Goal: Download file/media: Obtain a digital file from the website

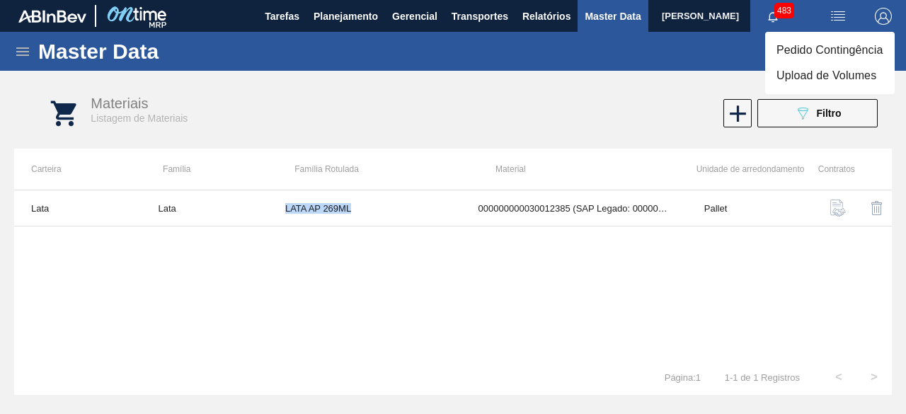
click at [824, 74] on li "Upload de Volumes" at bounding box center [829, 75] width 129 height 25
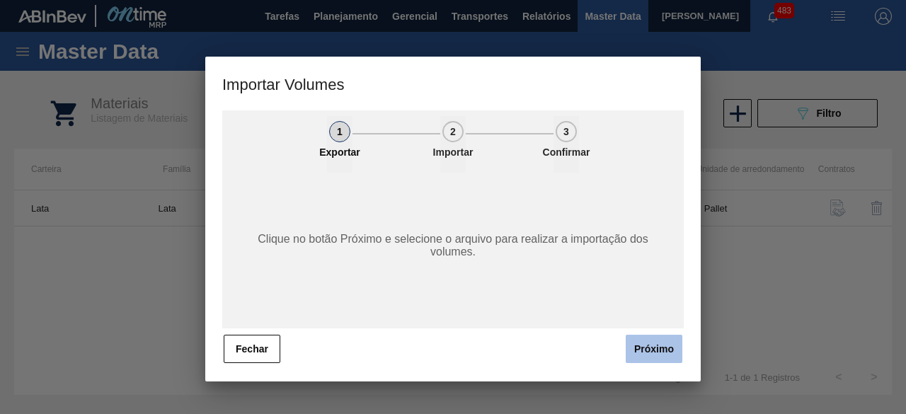
click at [666, 347] on button "Próximo" at bounding box center [653, 349] width 57 height 28
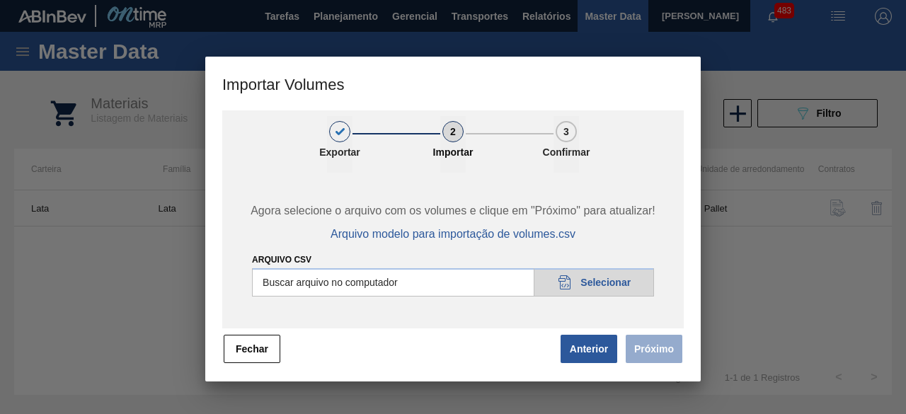
click at [626, 283] on input "Arquivo csv" at bounding box center [453, 282] width 402 height 28
type input "C:\fakepath\Subida Canpack Fort. + Itumb 13.10.csv"
click at [638, 346] on button "Próximo" at bounding box center [653, 349] width 57 height 28
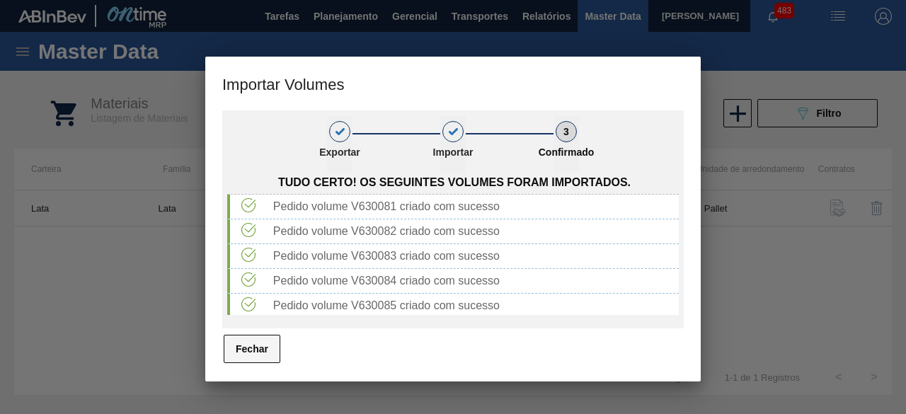
click at [262, 348] on button "Fechar" at bounding box center [252, 349] width 57 height 28
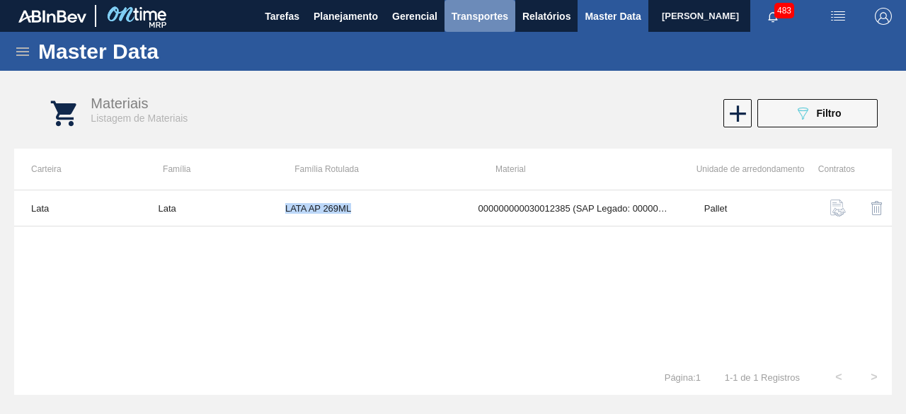
click at [484, 18] on span "Transportes" at bounding box center [479, 16] width 57 height 17
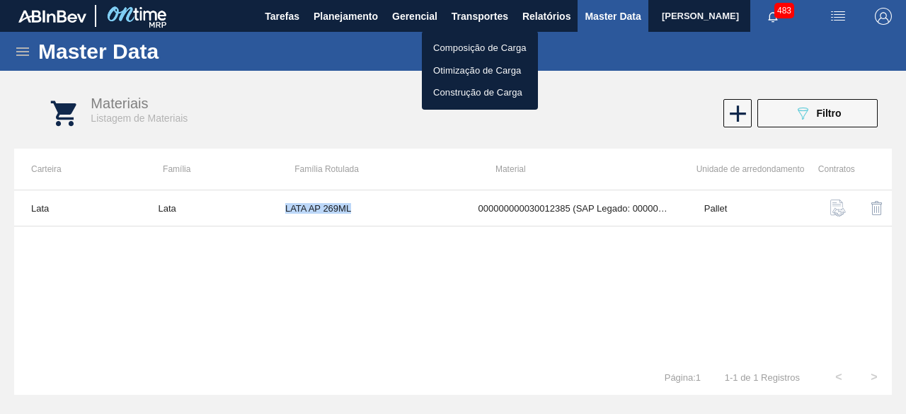
click at [464, 66] on li "Otimização de Carga" at bounding box center [480, 70] width 116 height 23
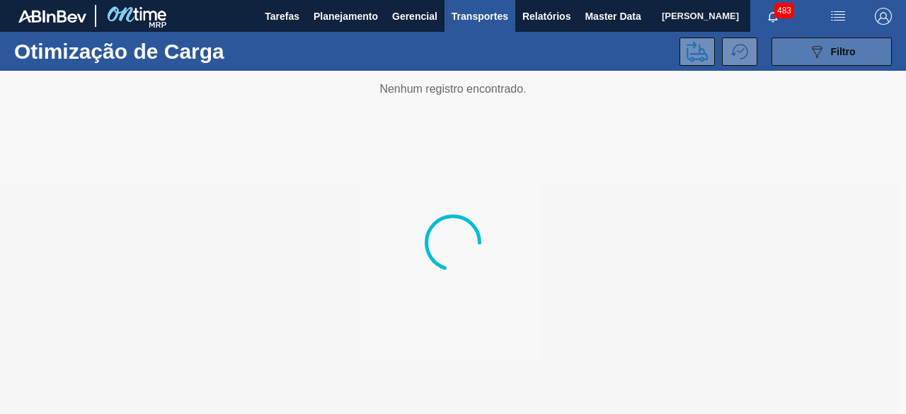
click at [807, 57] on button "089F7B8B-B2A5-4AFE-B5C0-19BA573D28AC Filtro" at bounding box center [831, 51] width 120 height 28
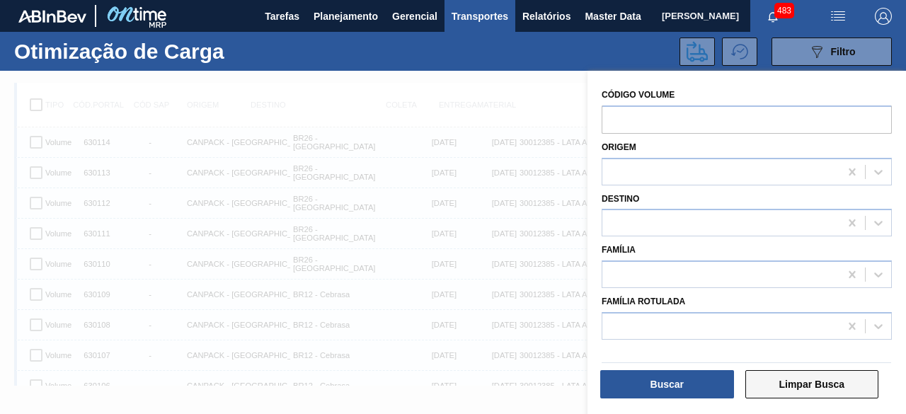
click at [833, 381] on button "Limpar Busca" at bounding box center [812, 384] width 134 height 28
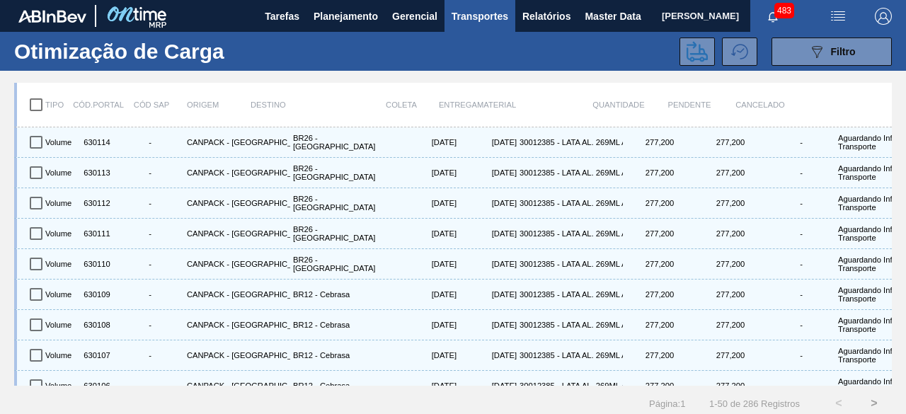
click at [74, 22] on img at bounding box center [52, 16] width 68 height 13
click at [838, 52] on span "Filtro" at bounding box center [843, 51] width 25 height 11
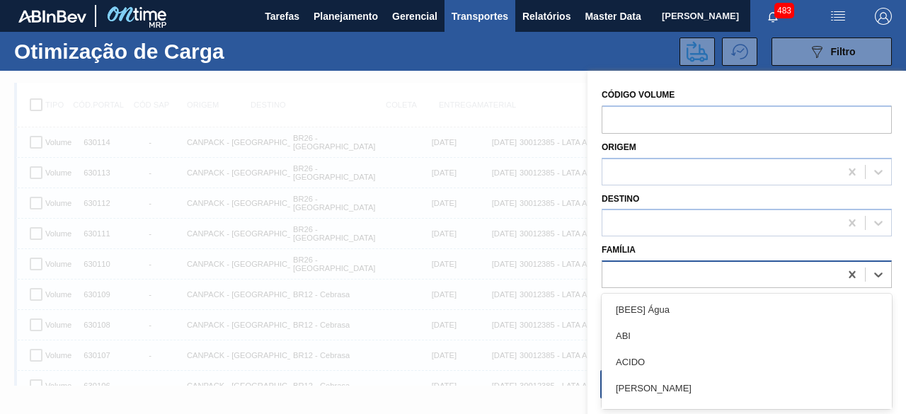
click at [710, 277] on div at bounding box center [720, 275] width 237 height 21
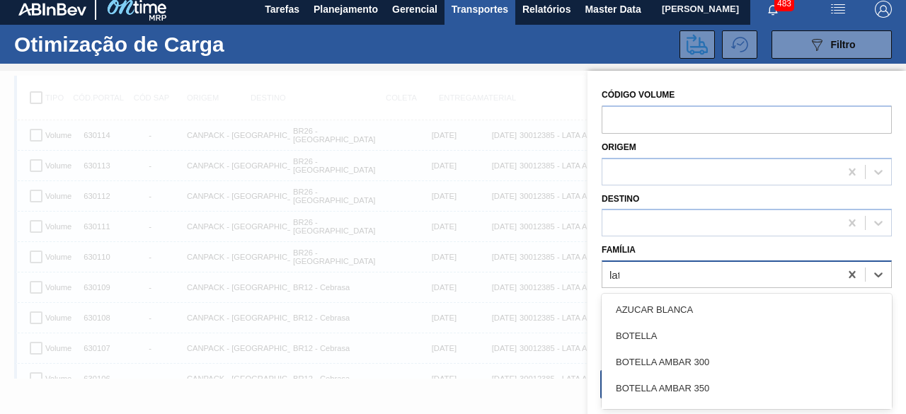
type input "lata"
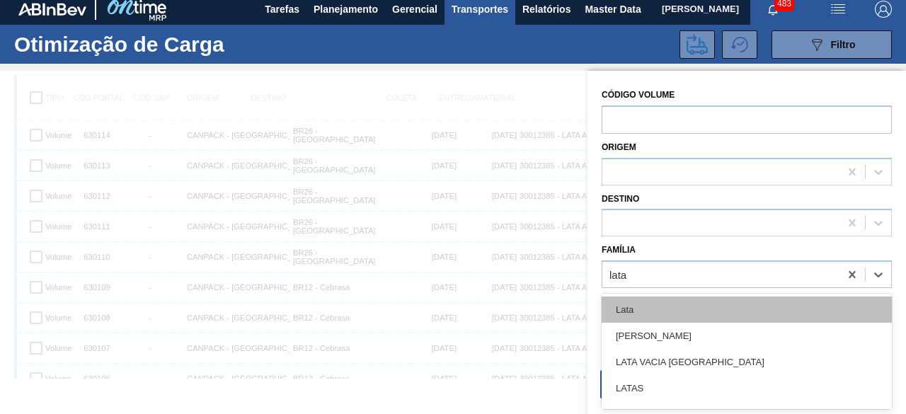
click at [689, 313] on div "Lata" at bounding box center [746, 309] width 290 height 26
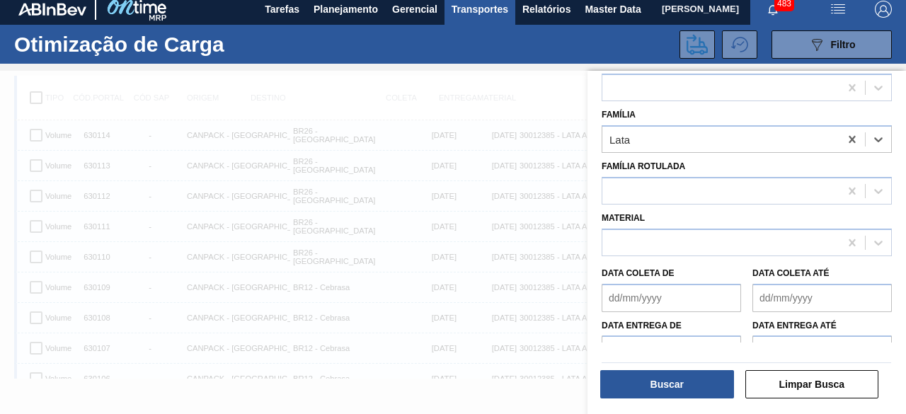
scroll to position [142, 0]
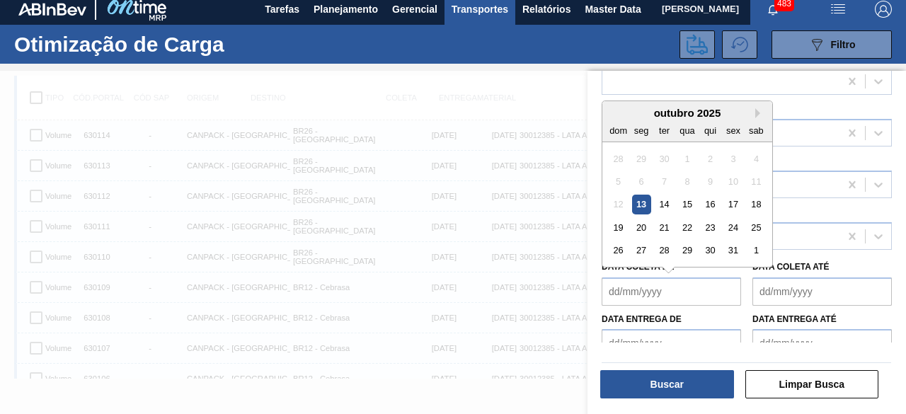
click at [659, 299] on de "Data coleta de" at bounding box center [670, 291] width 139 height 28
click at [639, 202] on div "13" at bounding box center [641, 204] width 19 height 19
type de "[DATE]"
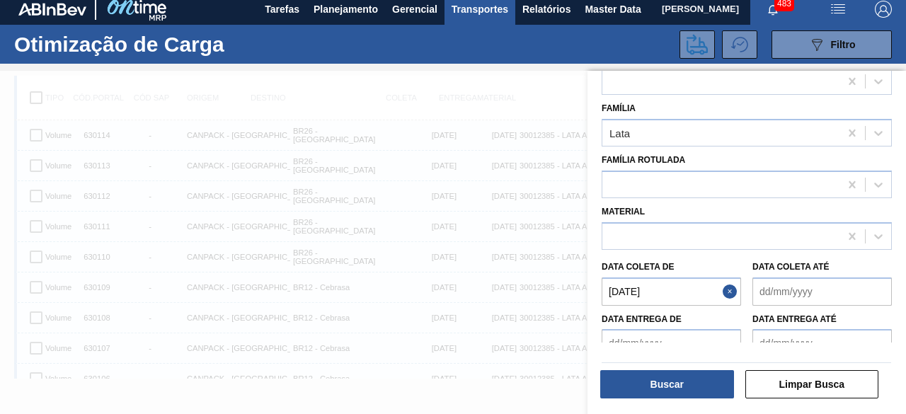
click at [787, 290] on até "Data coleta até" at bounding box center [821, 291] width 139 height 28
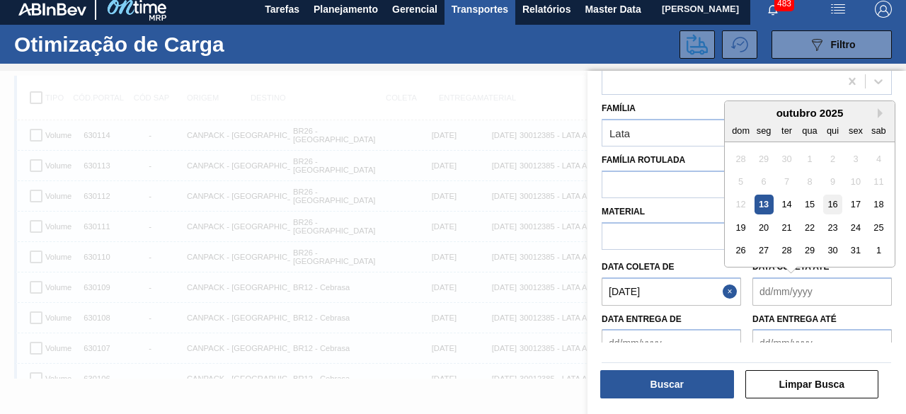
click at [836, 203] on div "16" at bounding box center [832, 204] width 19 height 19
type até "16/10/2025"
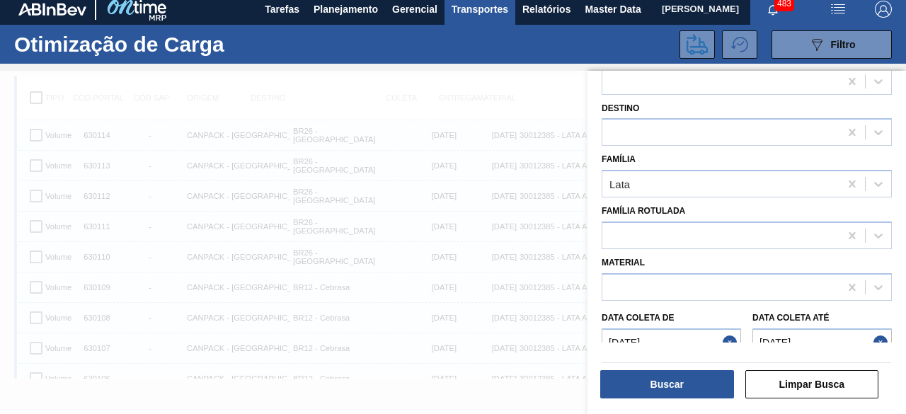
scroll to position [71, 0]
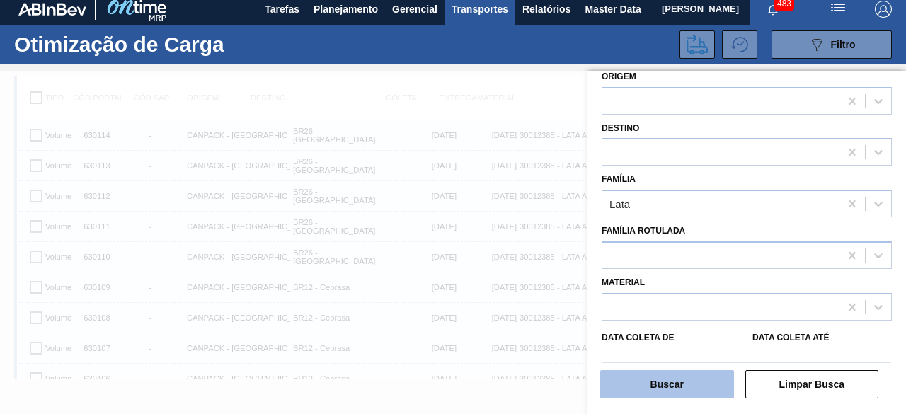
click at [700, 381] on button "Buscar" at bounding box center [667, 384] width 134 height 28
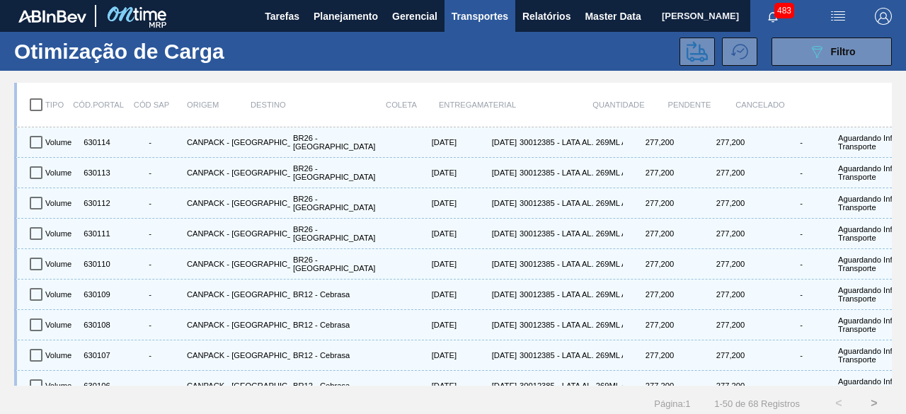
click at [37, 107] on input "checkbox" at bounding box center [36, 105] width 30 height 30
checkbox input "true"
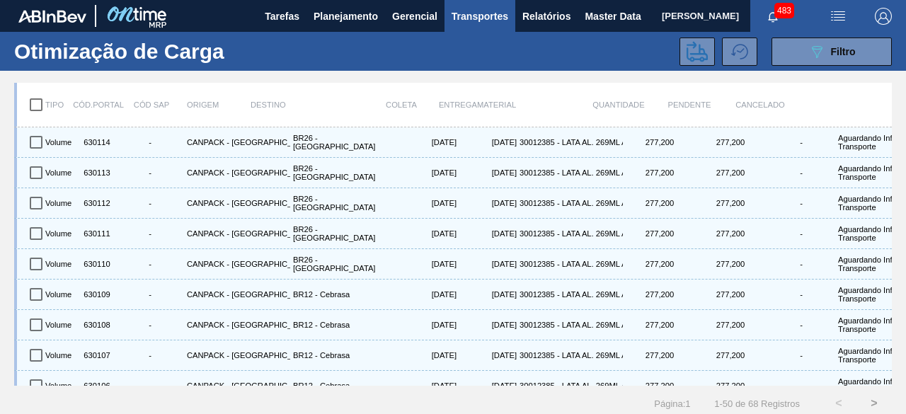
checkbox input "true"
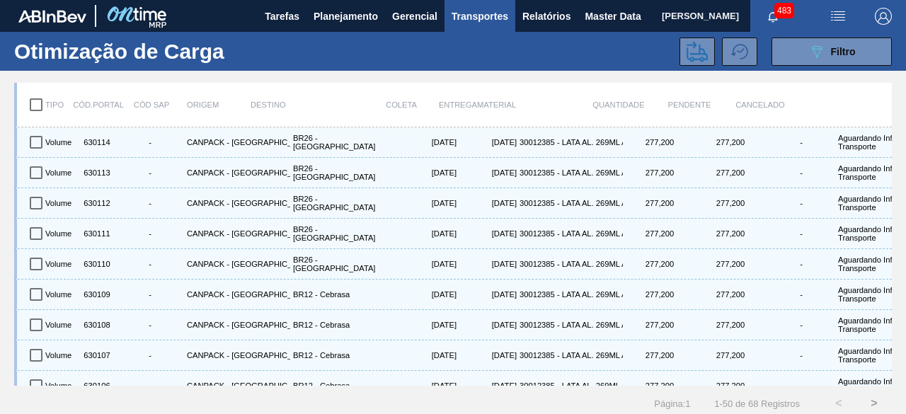
checkbox input "true"
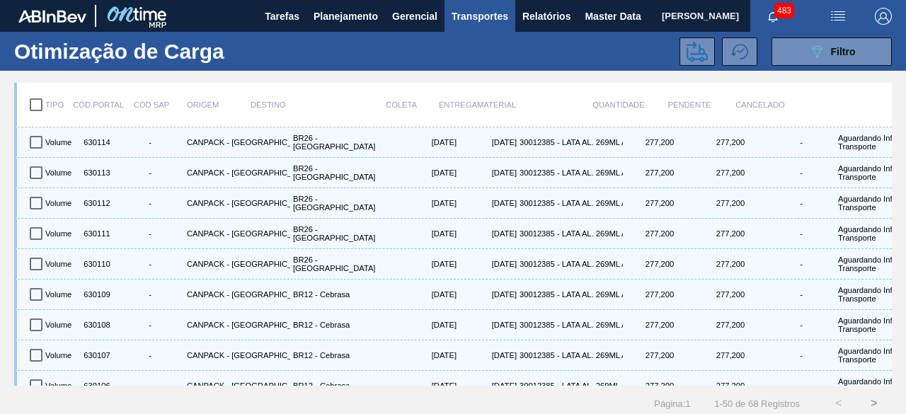
checkbox input "true"
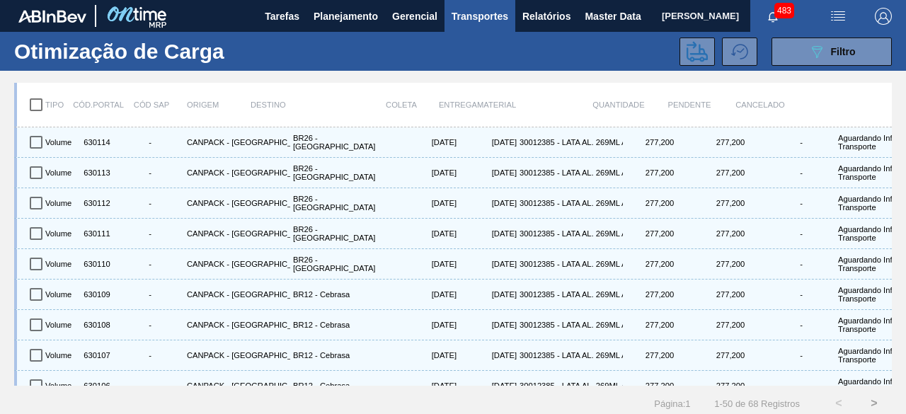
checkbox input "true"
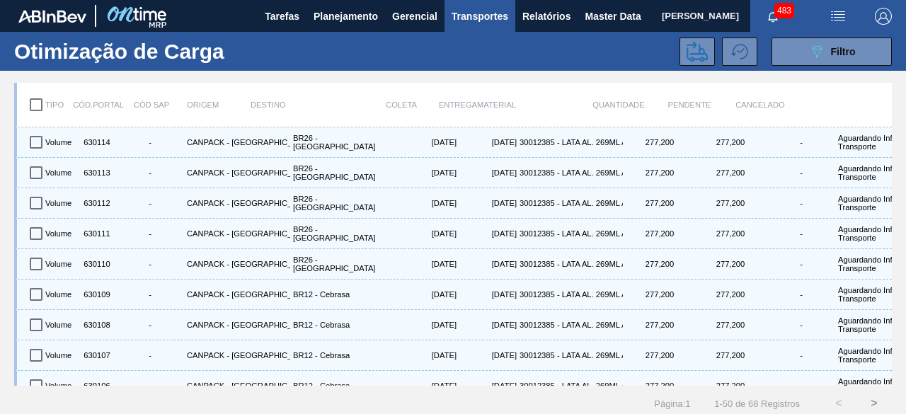
checkbox input "true"
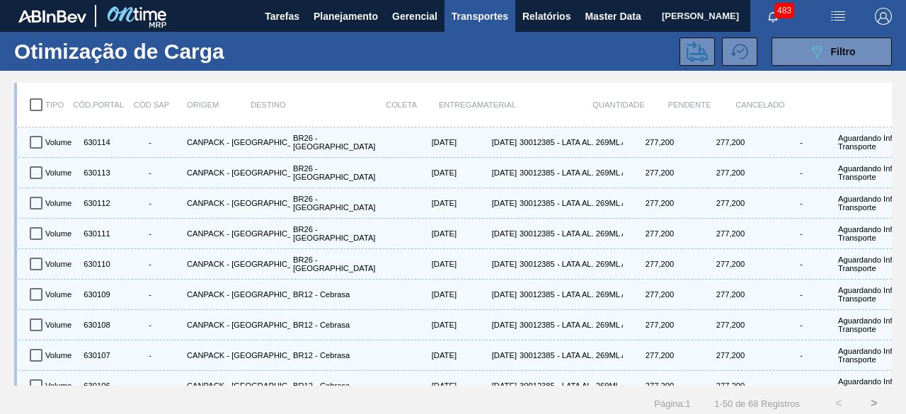
checkbox input "true"
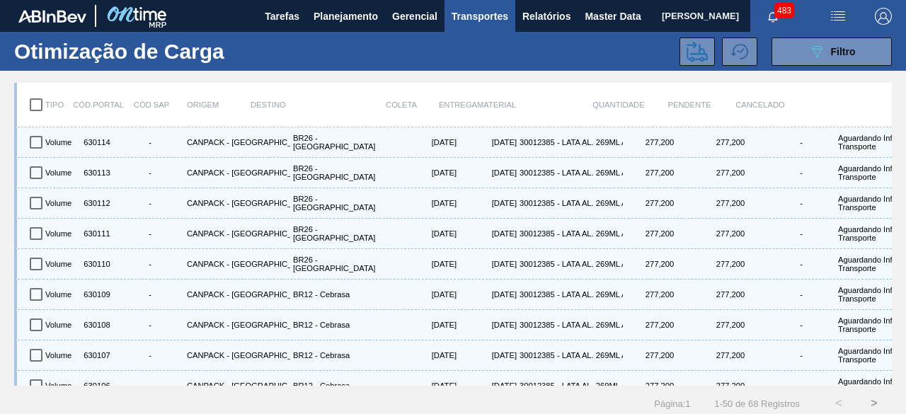
checkbox input "true"
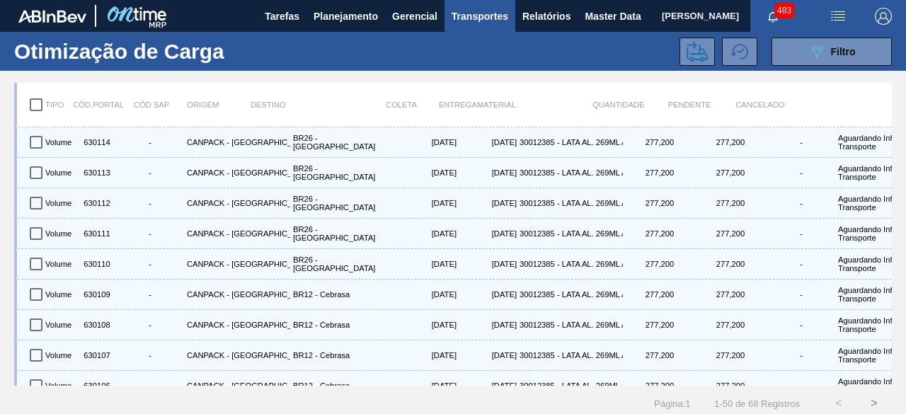
checkbox input "true"
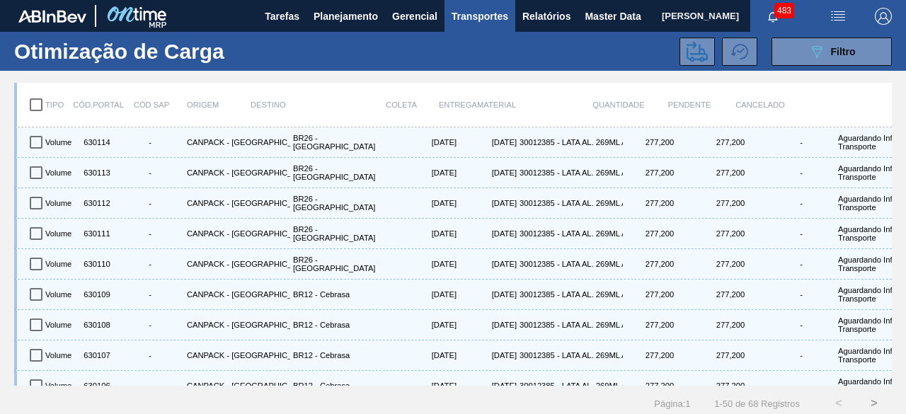
checkbox input "true"
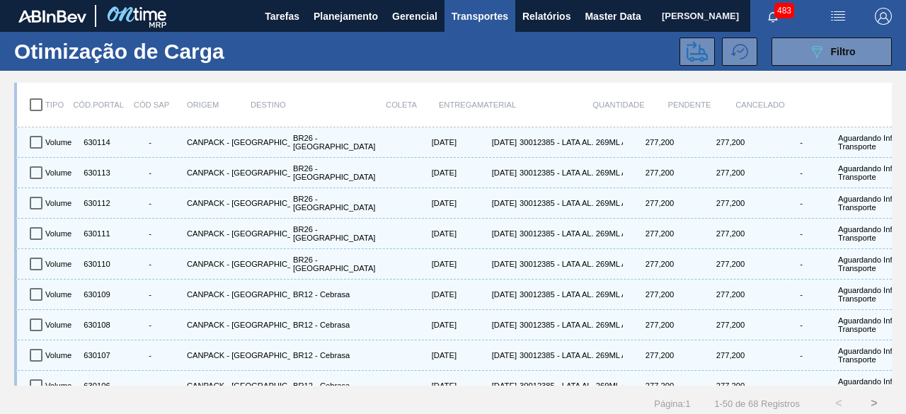
checkbox input "true"
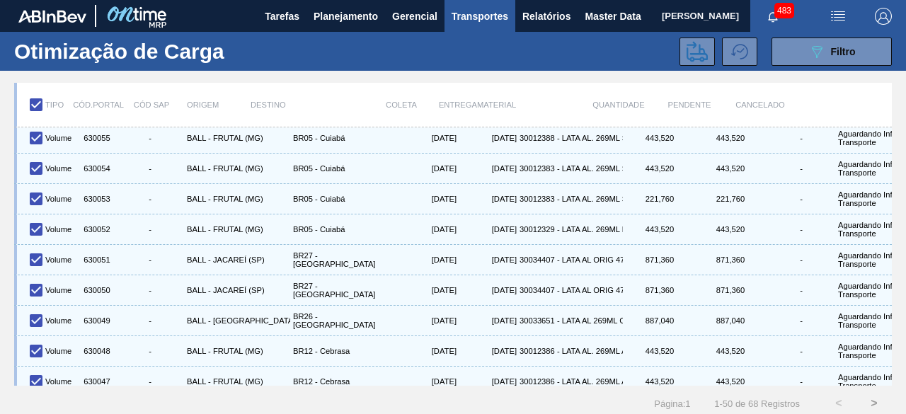
scroll to position [1261, 0]
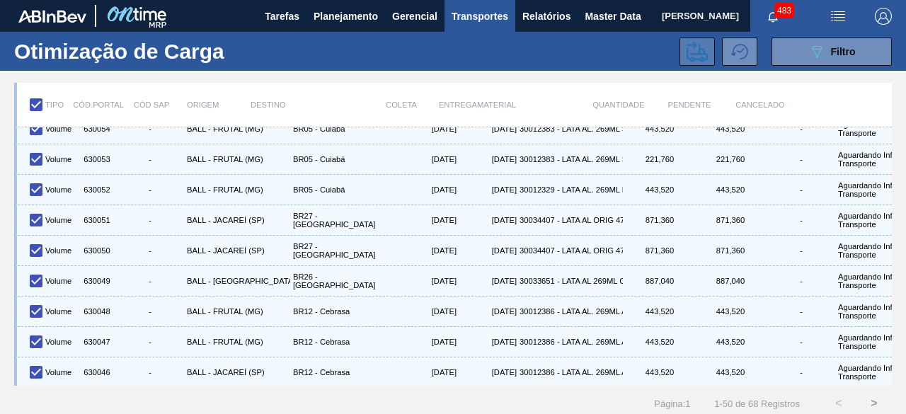
click at [699, 47] on icon at bounding box center [696, 51] width 21 height 21
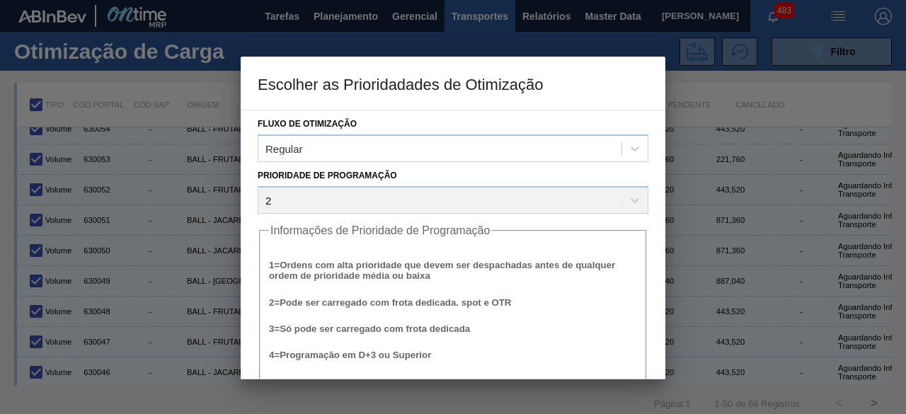
scroll to position [54, 0]
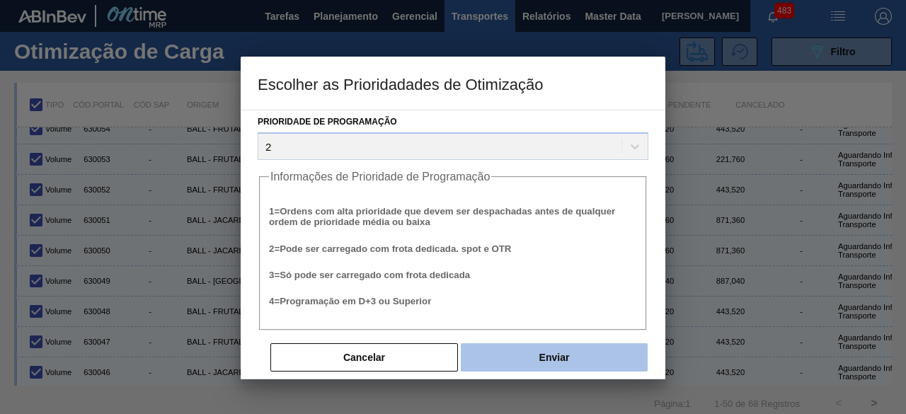
click at [581, 357] on button "Enviar" at bounding box center [554, 357] width 187 height 28
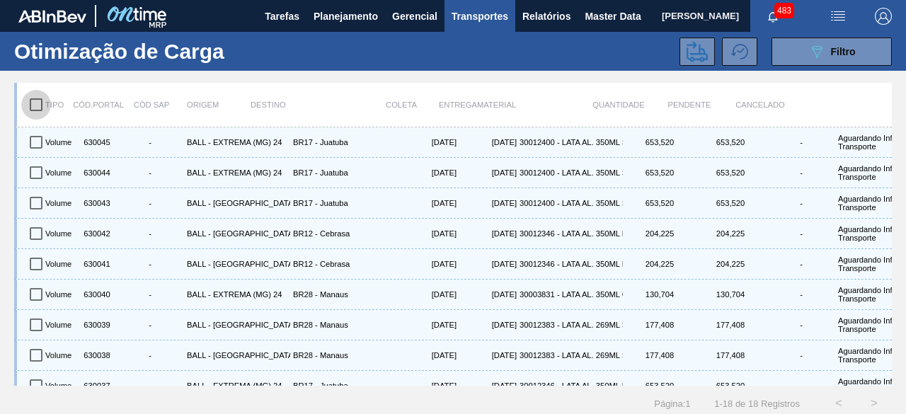
click at [37, 106] on input "checkbox" at bounding box center [36, 105] width 30 height 30
checkbox input "true"
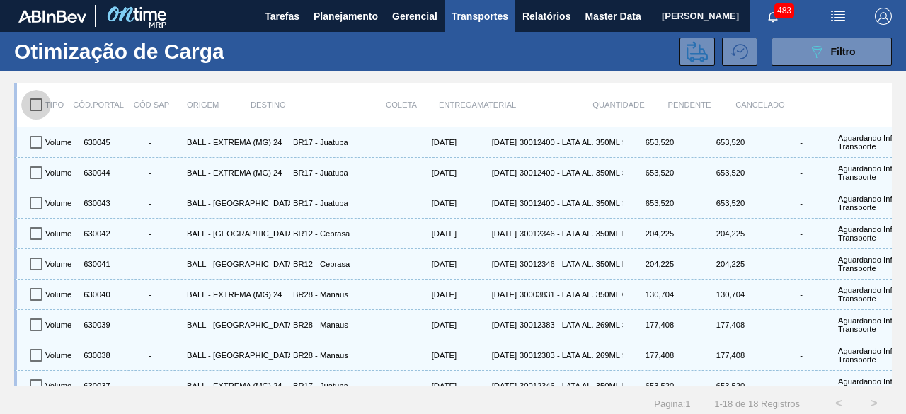
checkbox input "true"
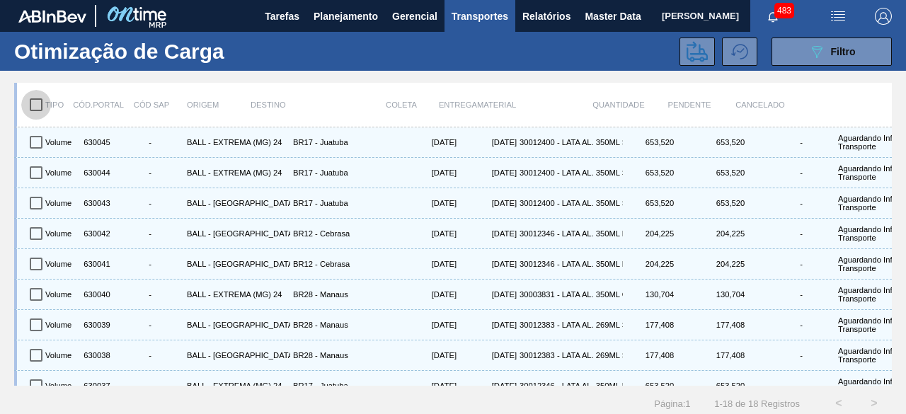
checkbox input "true"
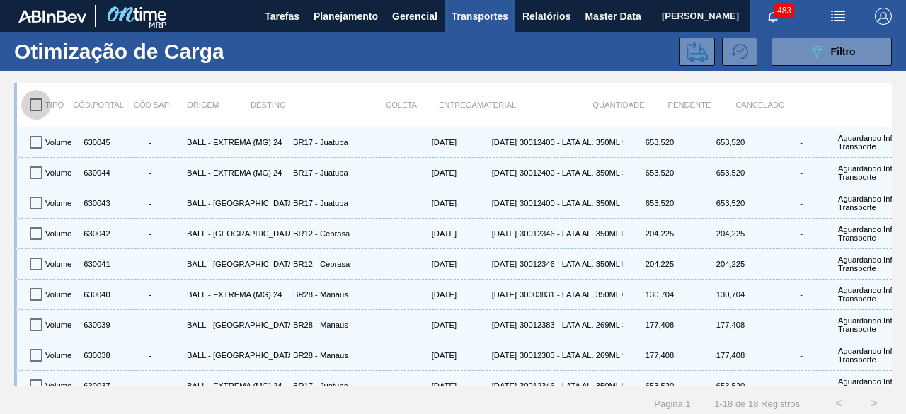
checkbox input "true"
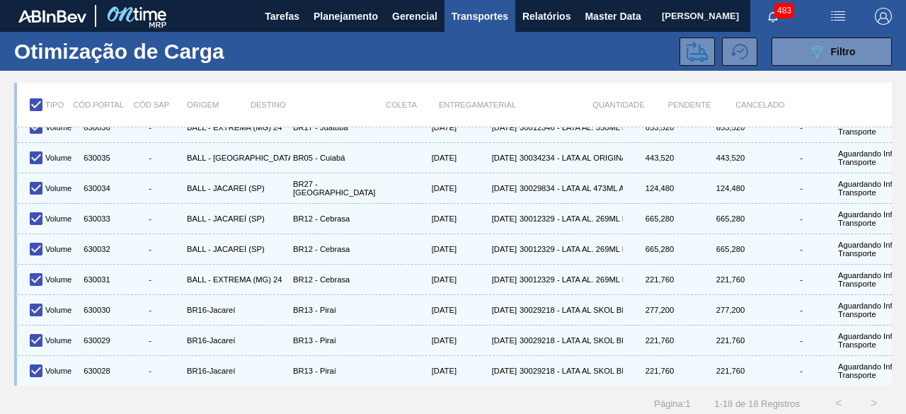
scroll to position [295, 0]
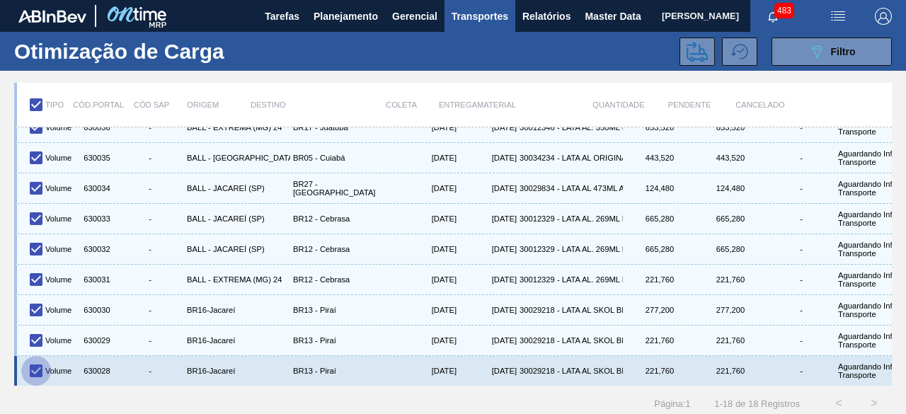
click at [33, 360] on input "checkbox" at bounding box center [36, 371] width 30 height 30
checkbox input "false"
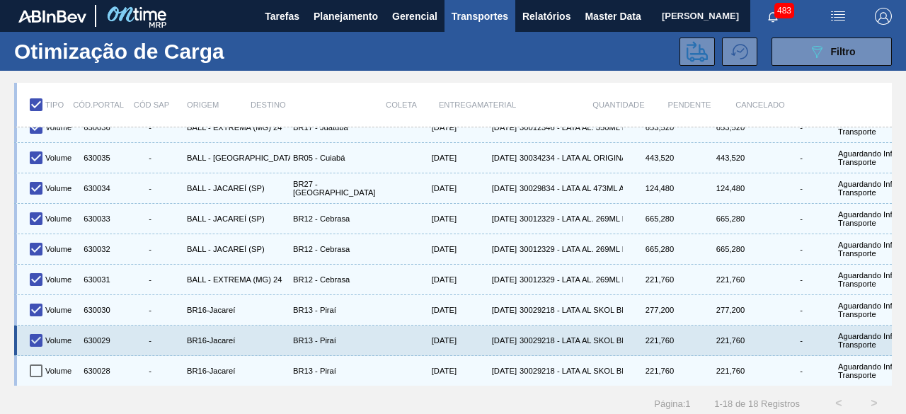
click at [34, 330] on input "checkbox" at bounding box center [36, 340] width 30 height 30
checkbox input "false"
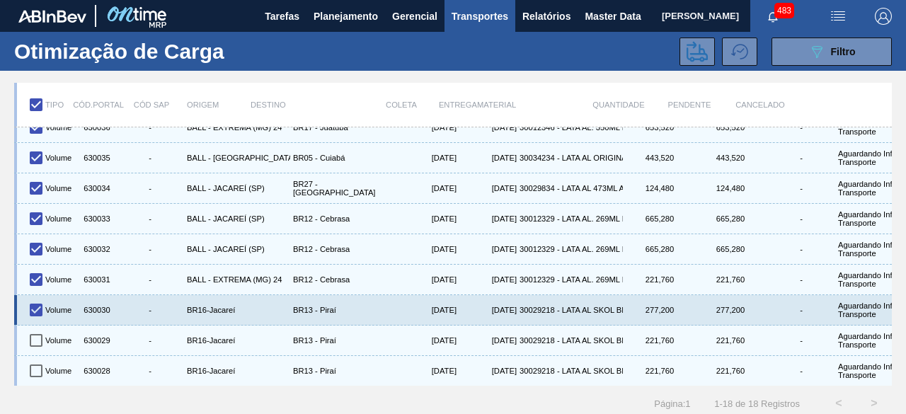
click at [40, 301] on input "checkbox" at bounding box center [36, 310] width 30 height 30
checkbox input "false"
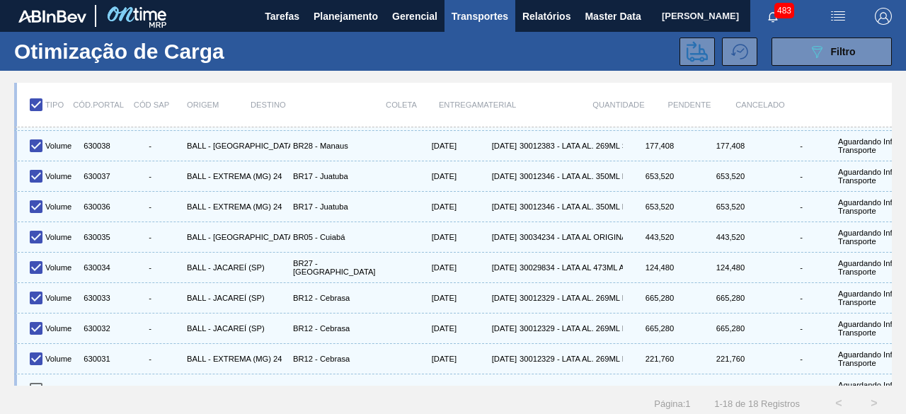
scroll to position [0, 0]
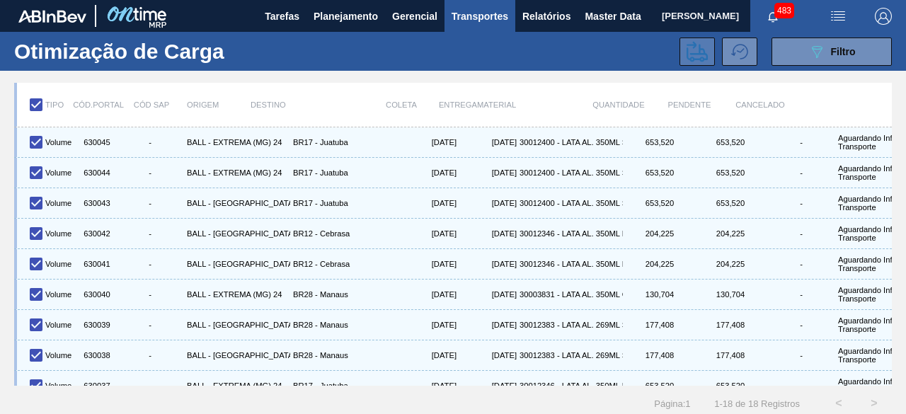
click at [690, 57] on icon at bounding box center [696, 51] width 21 height 21
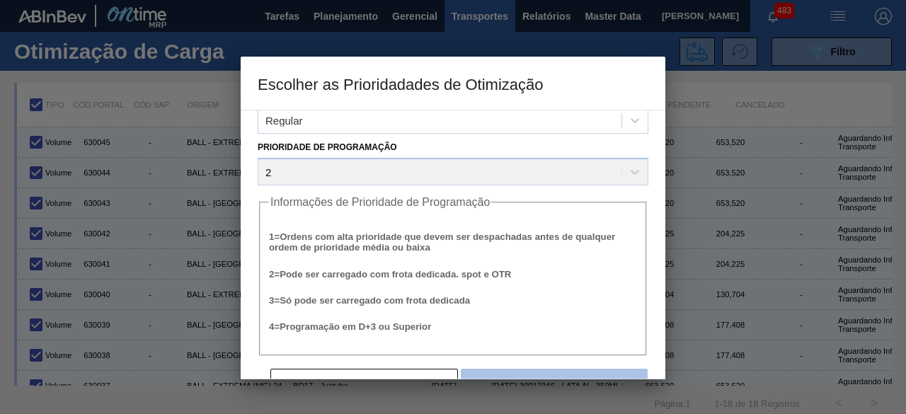
scroll to position [54, 0]
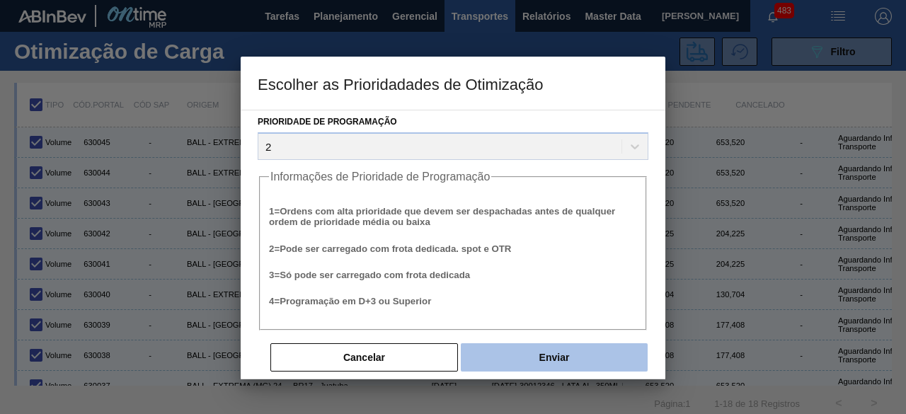
click at [589, 362] on button "Enviar" at bounding box center [554, 357] width 187 height 28
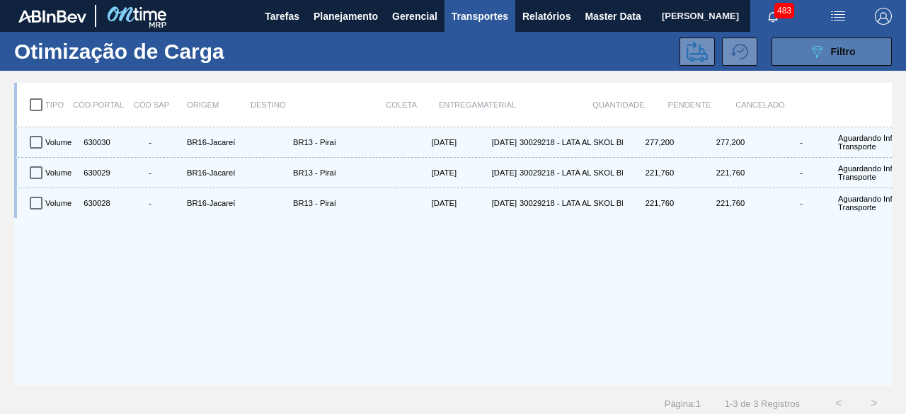
click at [819, 50] on icon "089F7B8B-B2A5-4AFE-B5C0-19BA573D28AC" at bounding box center [816, 51] width 17 height 17
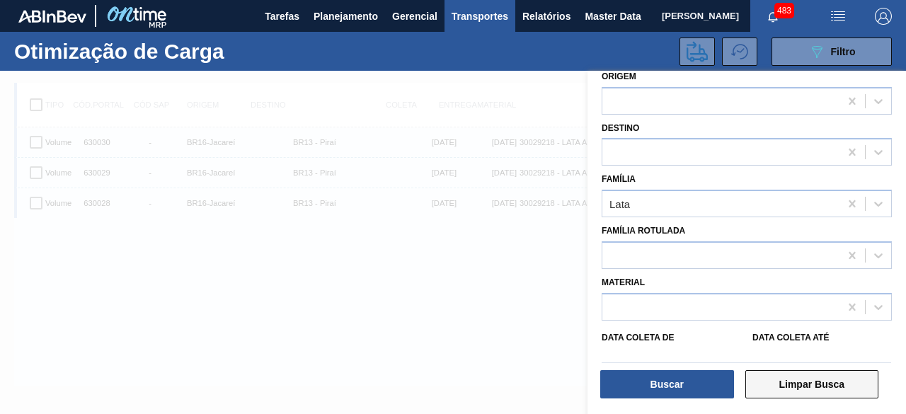
click at [835, 388] on button "Limpar Busca" at bounding box center [812, 384] width 134 height 28
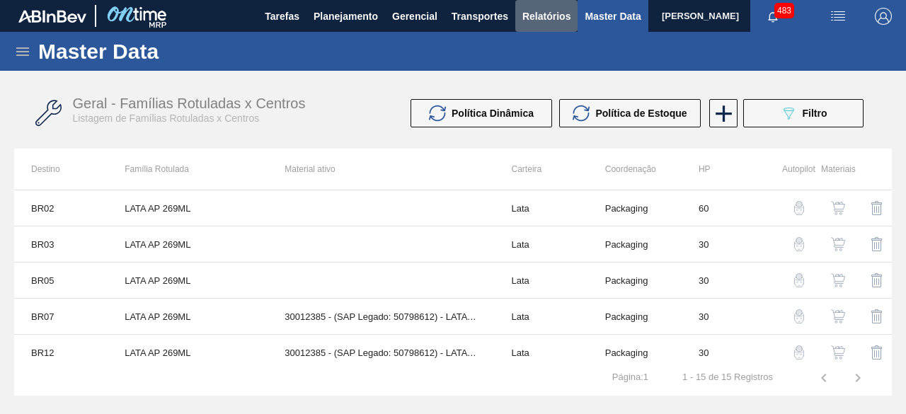
click at [543, 18] on span "Relatórios" at bounding box center [546, 16] width 48 height 17
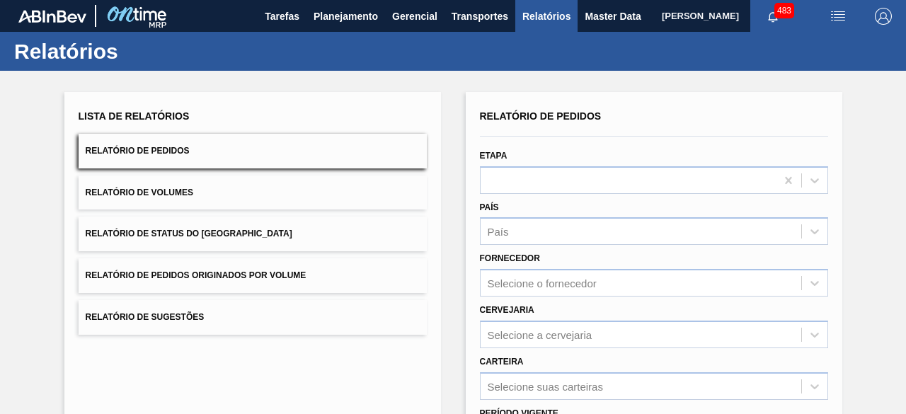
click at [258, 196] on button "Relatório de Volumes" at bounding box center [253, 192] width 348 height 35
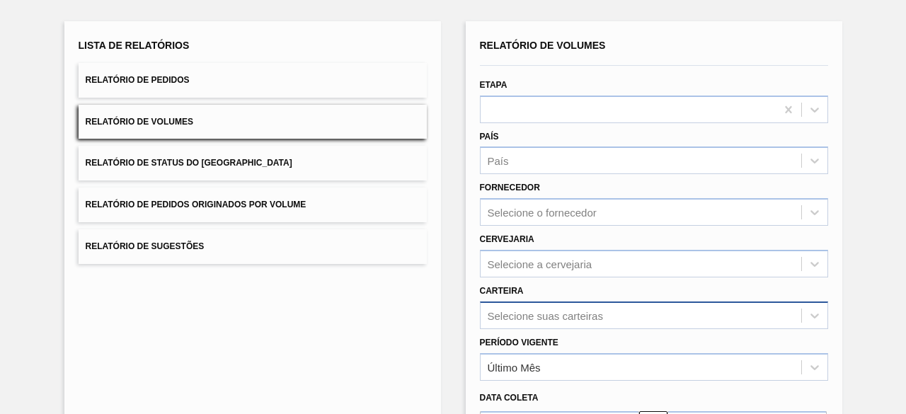
scroll to position [208, 0]
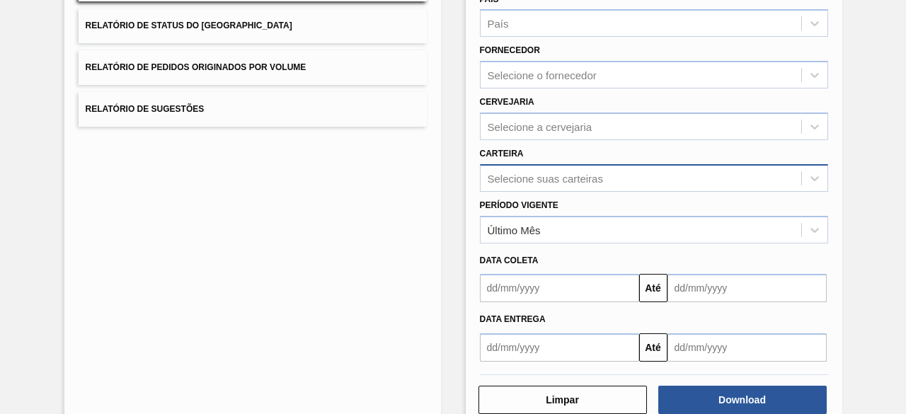
click at [590, 192] on div "Selecione suas carteiras" at bounding box center [654, 178] width 348 height 28
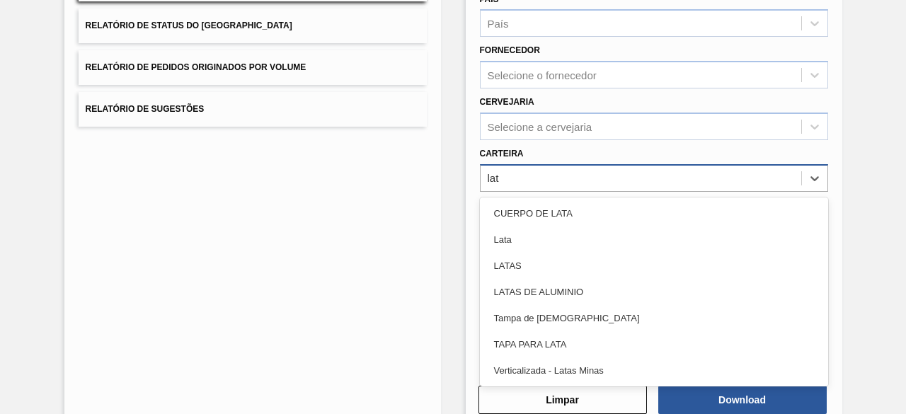
type input "lata"
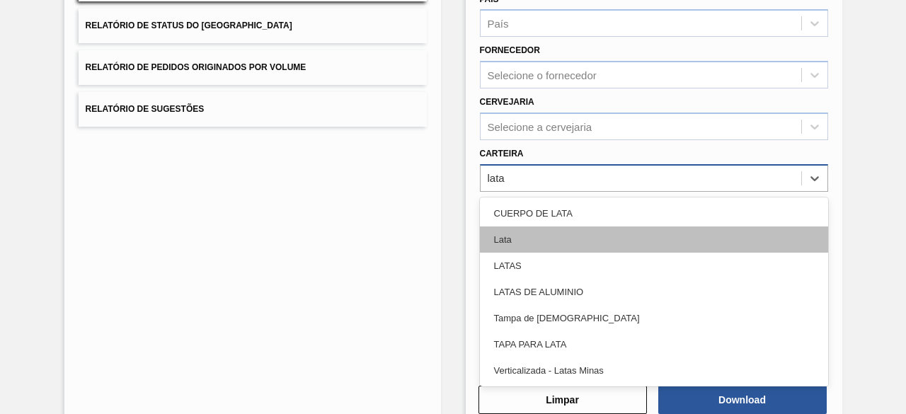
click at [572, 241] on div "Lata" at bounding box center [654, 239] width 348 height 26
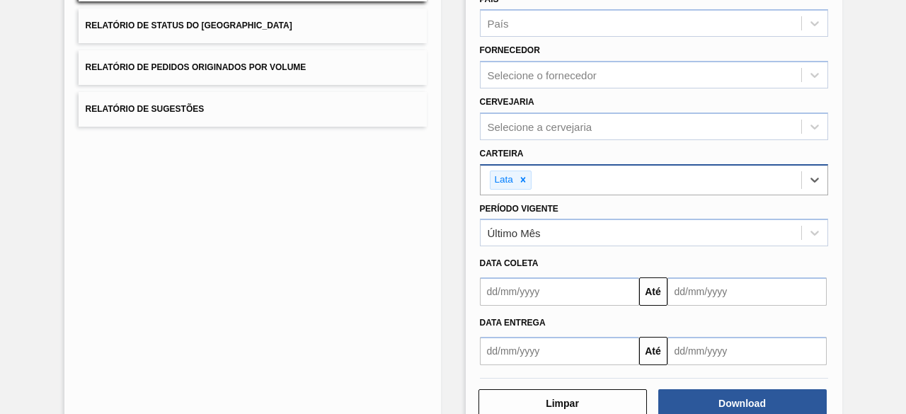
click at [609, 284] on input "text" at bounding box center [559, 291] width 159 height 28
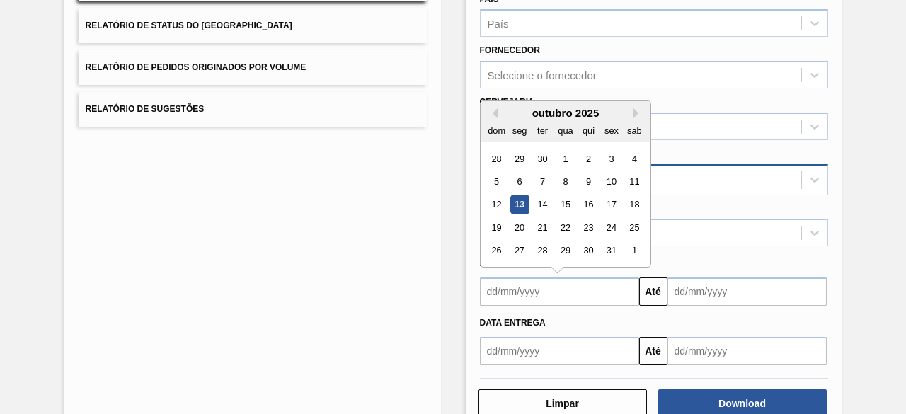
click at [519, 204] on div "13" at bounding box center [518, 204] width 19 height 19
type input "[DATE]"
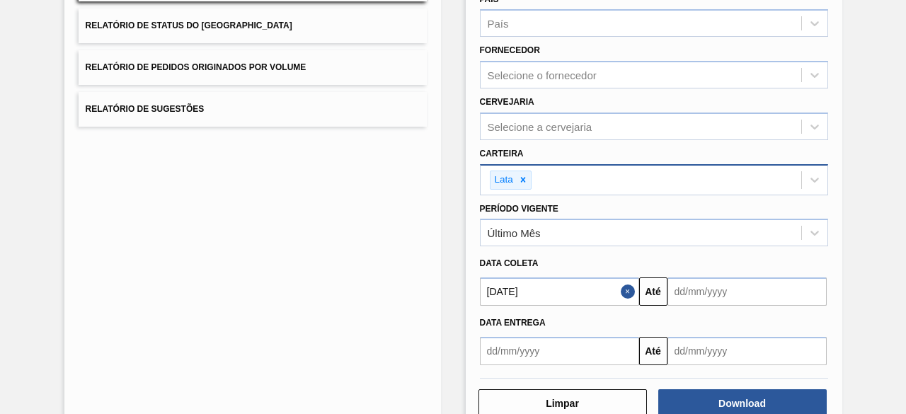
click at [732, 289] on input "text" at bounding box center [746, 291] width 159 height 28
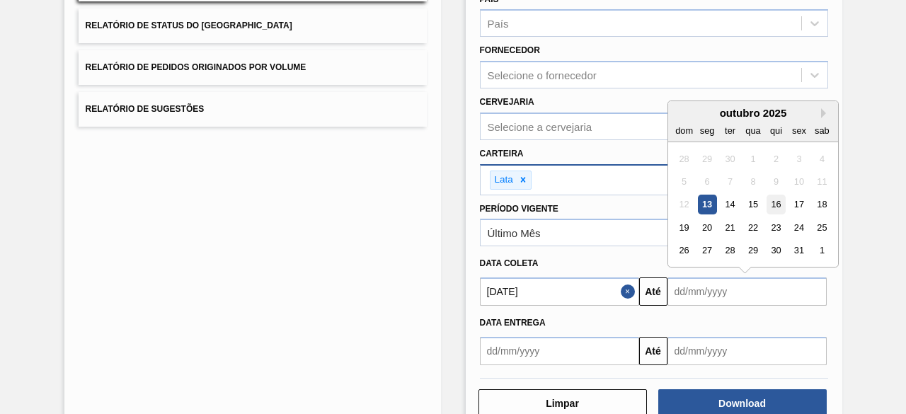
click at [777, 202] on div "16" at bounding box center [775, 204] width 19 height 19
type input "16/10/2025"
click at [706, 287] on input "16/10/2025" at bounding box center [746, 291] width 159 height 28
click at [751, 296] on input "16/10/2025" at bounding box center [746, 291] width 159 height 28
click at [747, 321] on div "Data Entrega" at bounding box center [653, 323] width 359 height 21
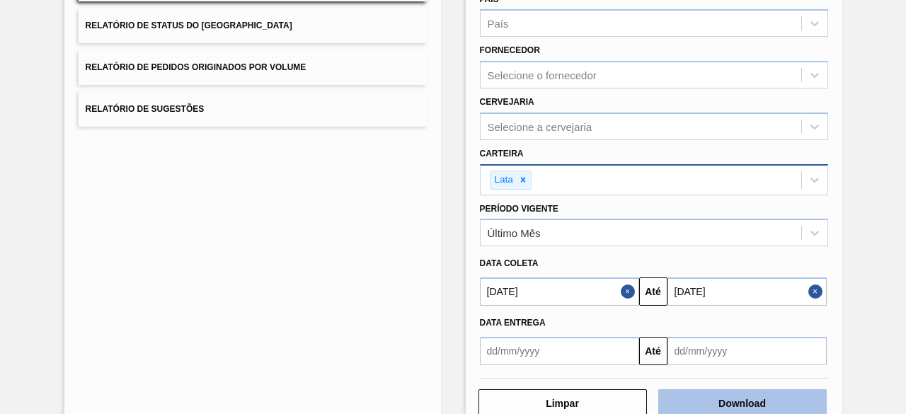
click at [752, 401] on button "Download" at bounding box center [742, 403] width 168 height 28
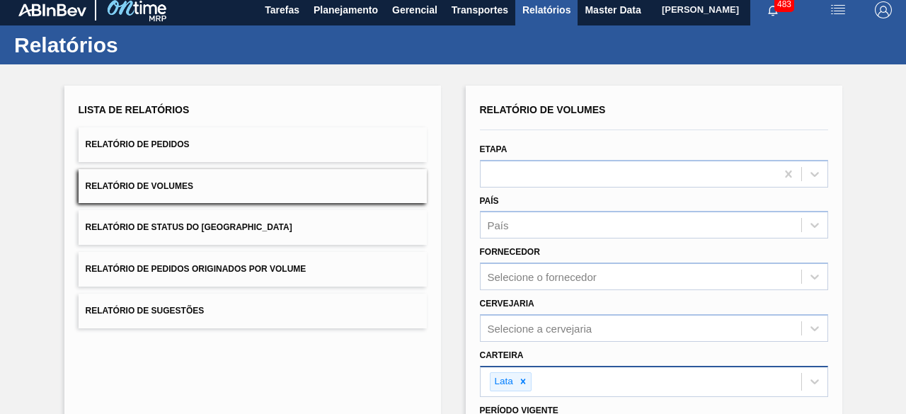
scroll to position [0, 0]
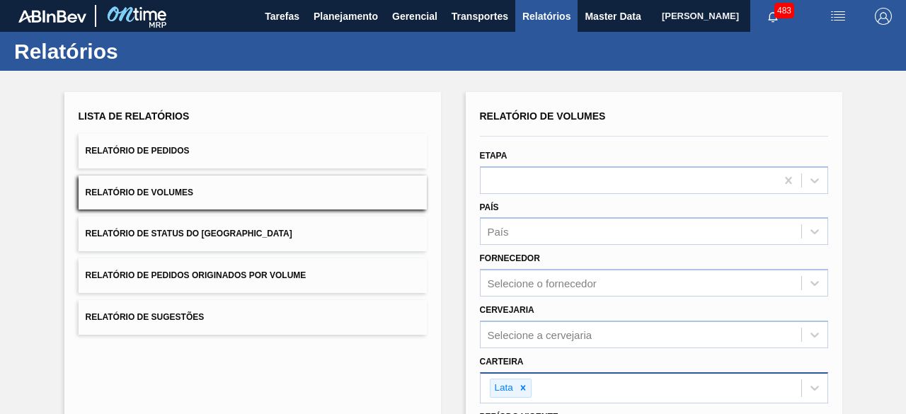
click at [296, 148] on button "Relatório de Pedidos" at bounding box center [253, 151] width 348 height 35
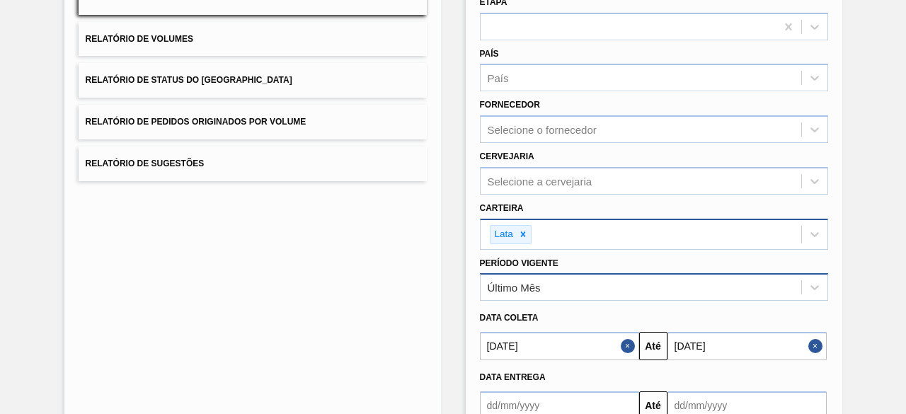
scroll to position [243, 0]
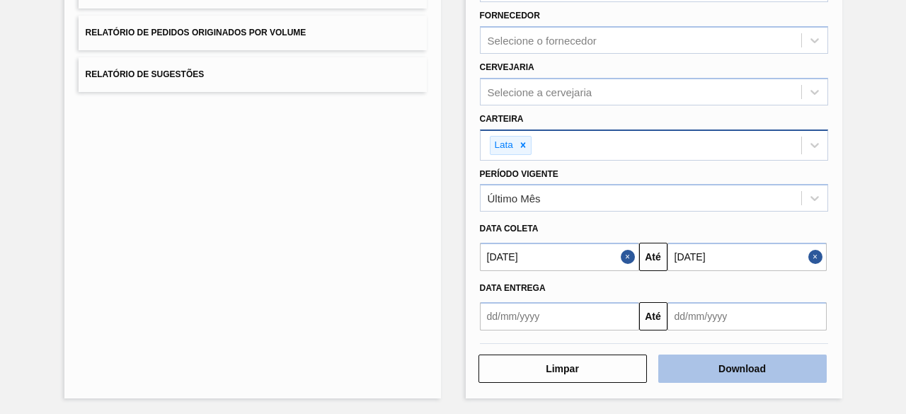
click at [734, 366] on button "Download" at bounding box center [742, 368] width 168 height 28
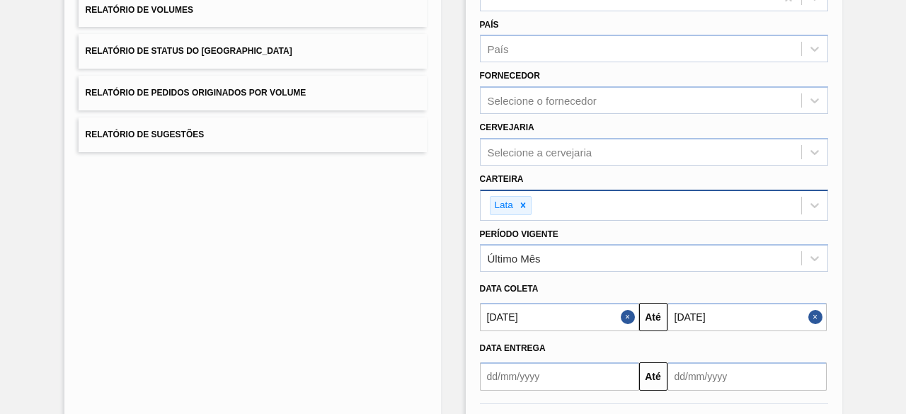
scroll to position [101, 0]
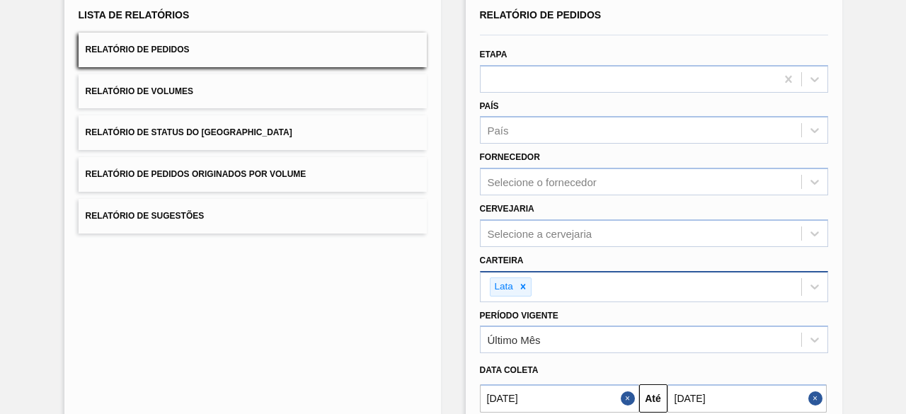
click at [187, 96] on button "Relatório de Volumes" at bounding box center [253, 91] width 348 height 35
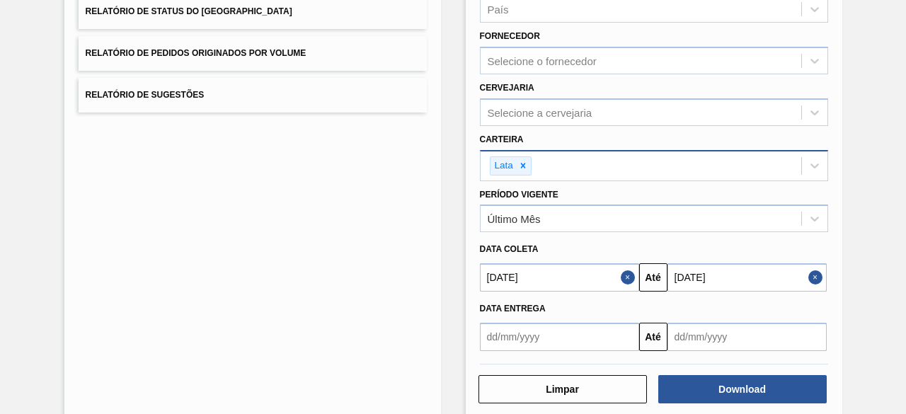
scroll to position [243, 0]
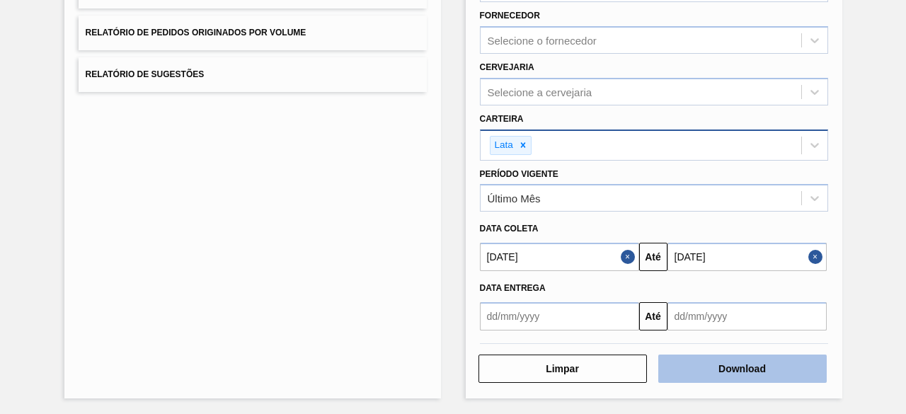
click at [724, 362] on button "Download" at bounding box center [742, 368] width 168 height 28
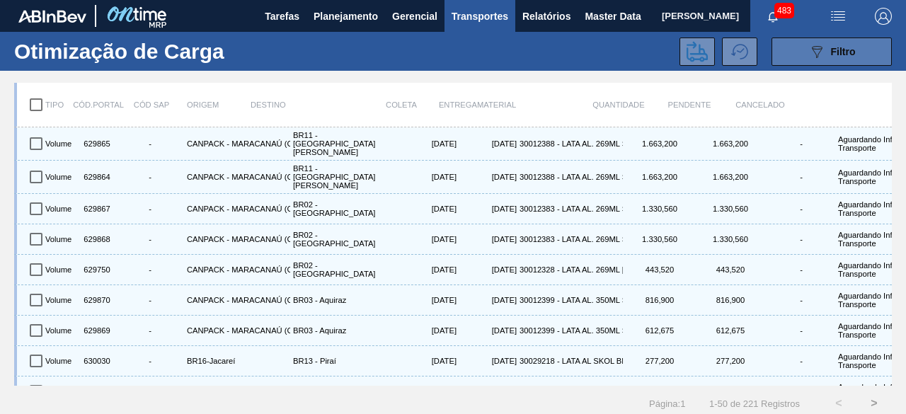
click at [862, 52] on button "089F7B8B-B2A5-4AFE-B5C0-19BA573D28AC Filtro" at bounding box center [831, 51] width 120 height 28
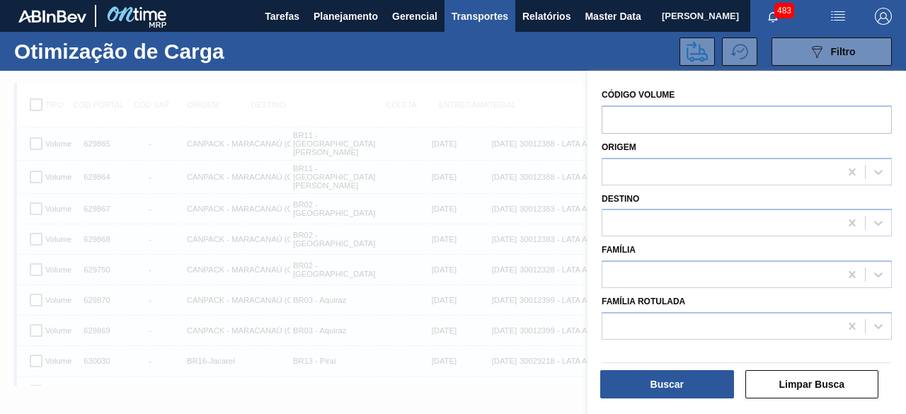
click at [383, 139] on div at bounding box center [453, 278] width 906 height 414
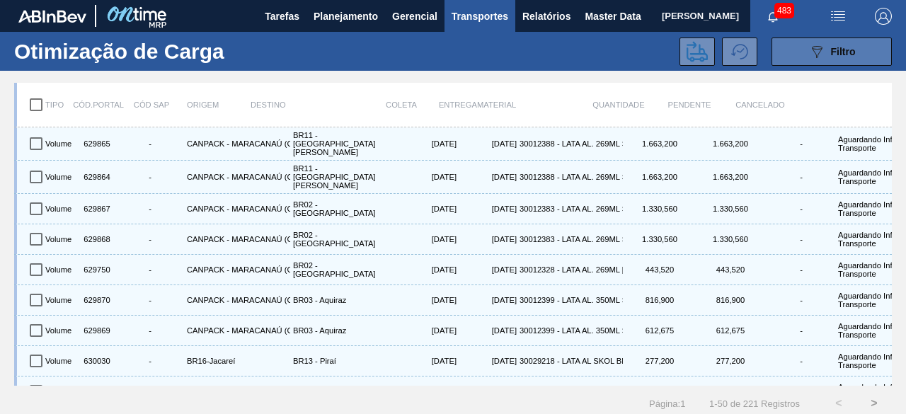
click at [787, 50] on button "089F7B8B-B2A5-4AFE-B5C0-19BA573D28AC Filtro" at bounding box center [831, 51] width 120 height 28
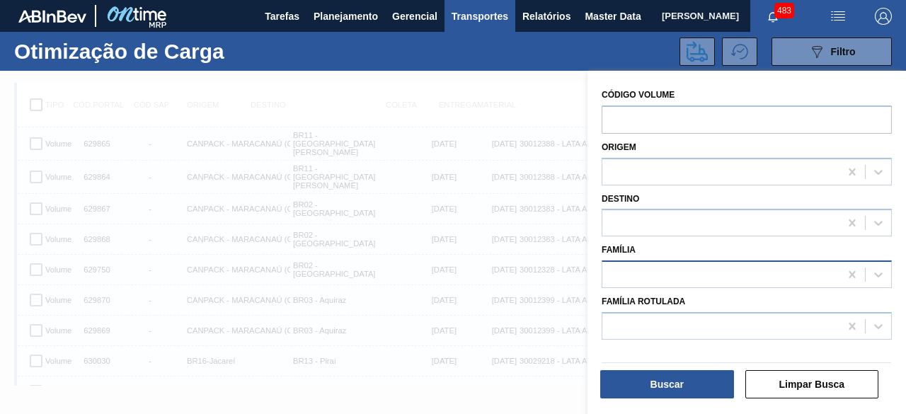
scroll to position [18, 0]
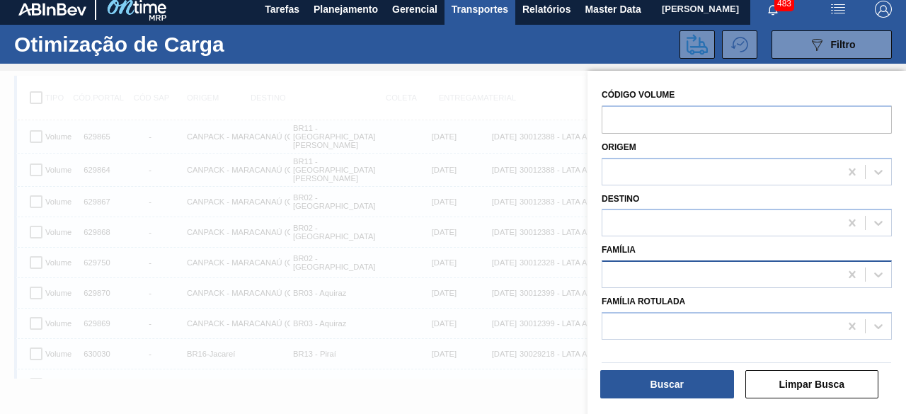
click at [693, 272] on div at bounding box center [720, 275] width 237 height 21
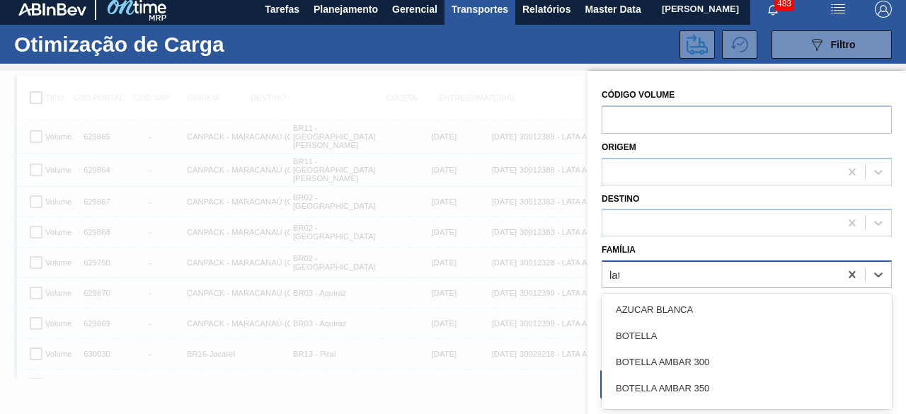
type input "lata"
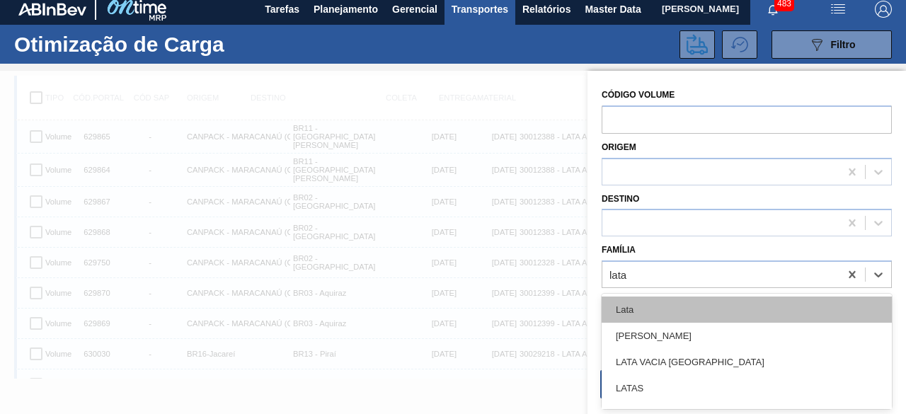
click at [691, 304] on div "Lata" at bounding box center [746, 309] width 290 height 26
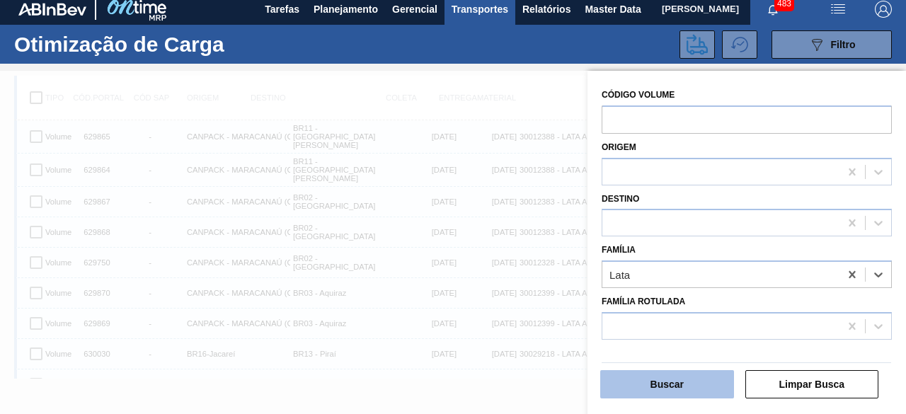
click at [706, 383] on button "Buscar" at bounding box center [667, 384] width 134 height 28
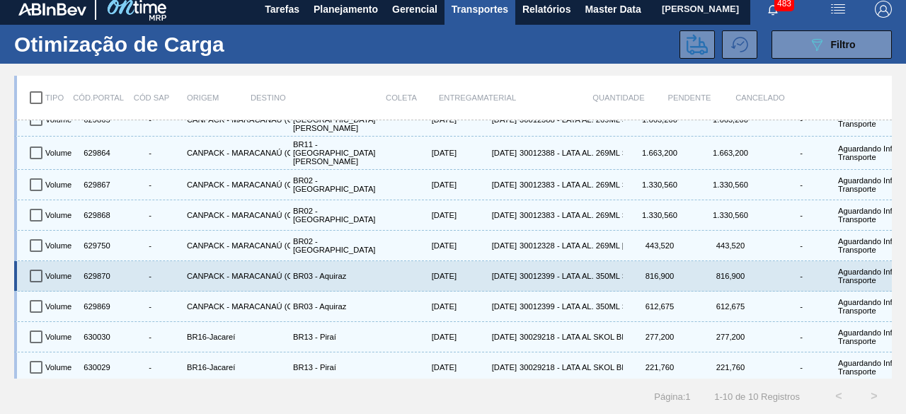
scroll to position [0, 0]
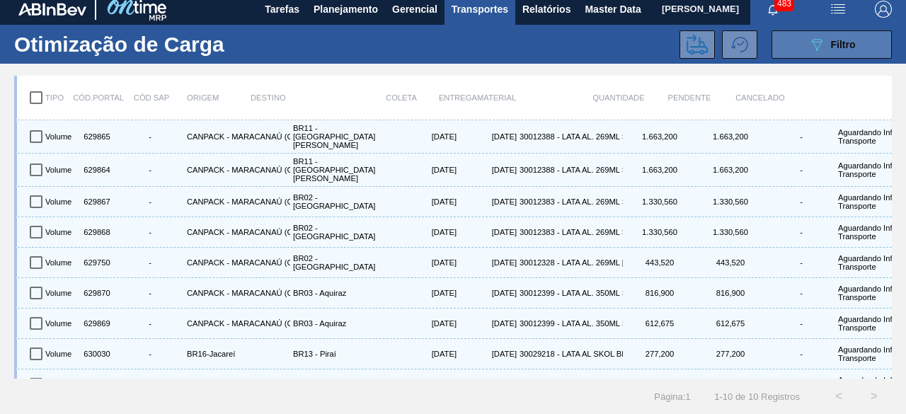
click at [791, 35] on button "089F7B8B-B2A5-4AFE-B5C0-19BA573D28AC Filtro" at bounding box center [831, 44] width 120 height 28
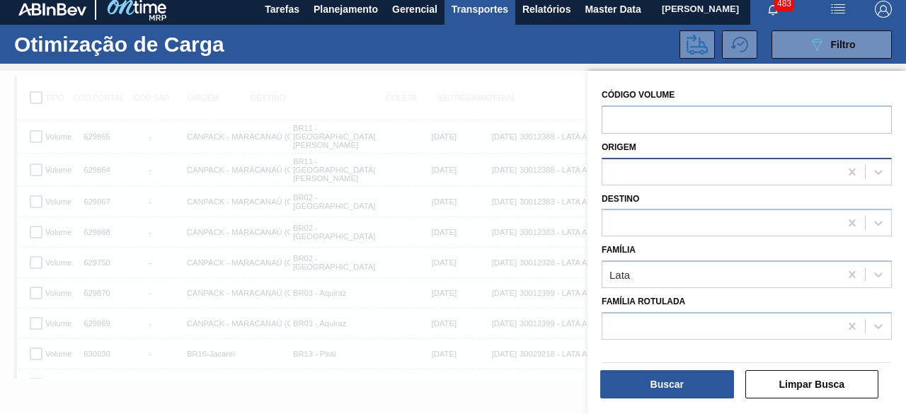
click at [672, 168] on div at bounding box center [720, 171] width 237 height 21
type input "latas"
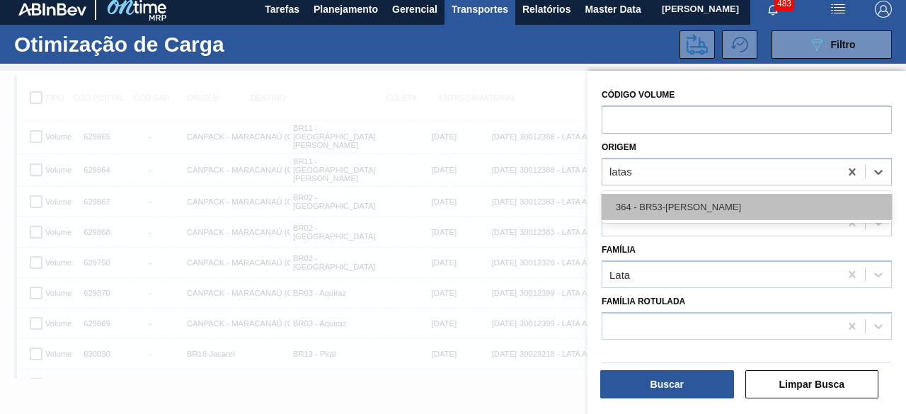
click at [682, 212] on div "364 - BR53-[PERSON_NAME]" at bounding box center [746, 207] width 290 height 26
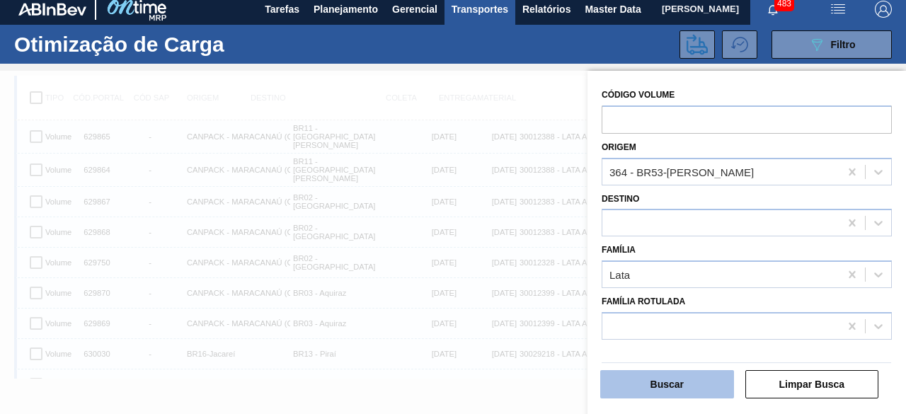
click at [706, 378] on button "Buscar" at bounding box center [667, 384] width 134 height 28
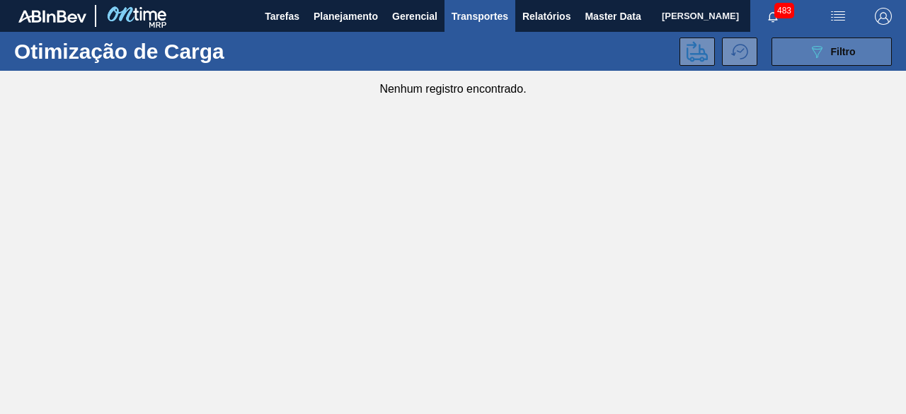
click at [812, 53] on icon "089F7B8B-B2A5-4AFE-B5C0-19BA573D28AC" at bounding box center [816, 51] width 17 height 17
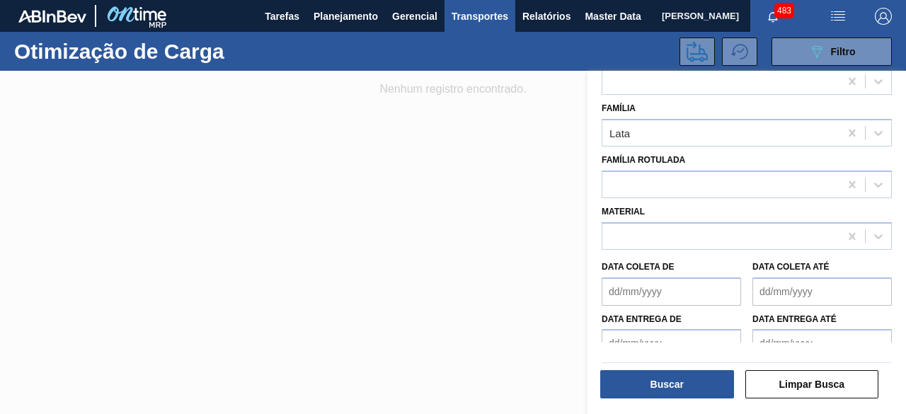
scroll to position [156, 0]
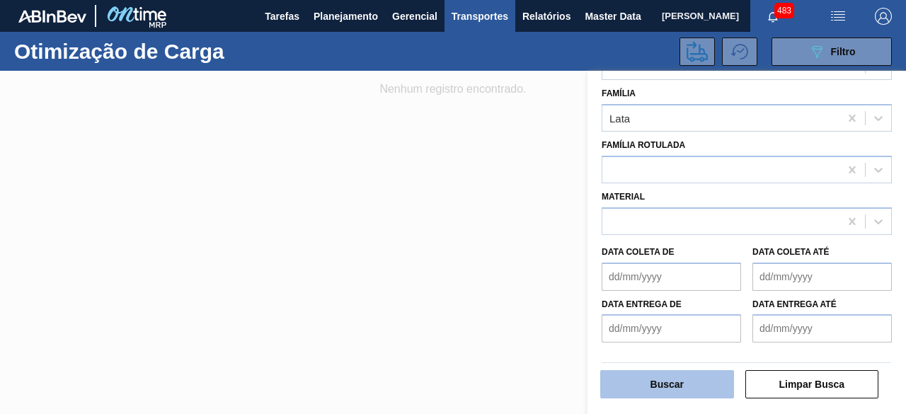
click at [693, 389] on button "Buscar" at bounding box center [667, 384] width 134 height 28
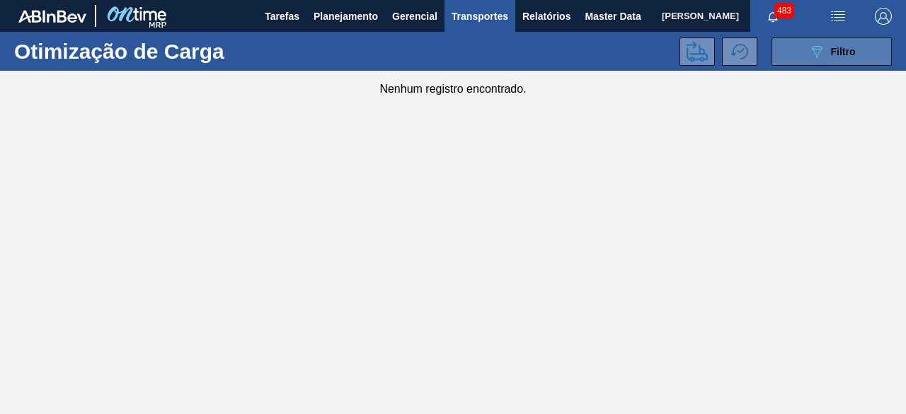
click at [801, 65] on button "089F7B8B-B2A5-4AFE-B5C0-19BA573D28AC Filtro" at bounding box center [831, 51] width 120 height 28
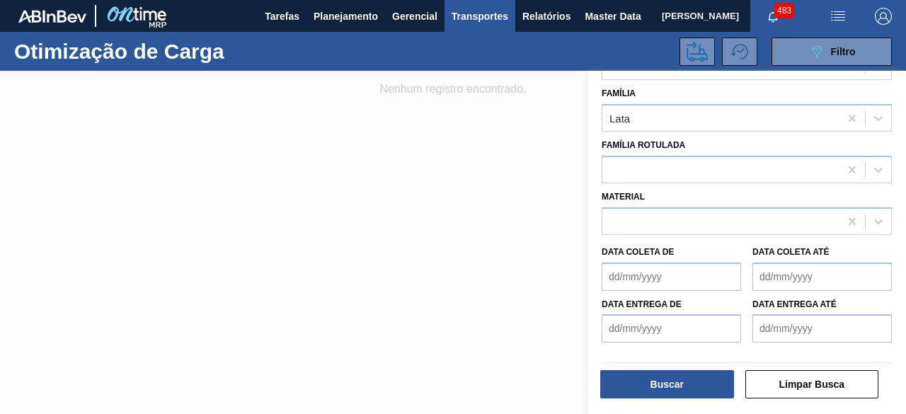
click at [384, 219] on div at bounding box center [453, 278] width 906 height 414
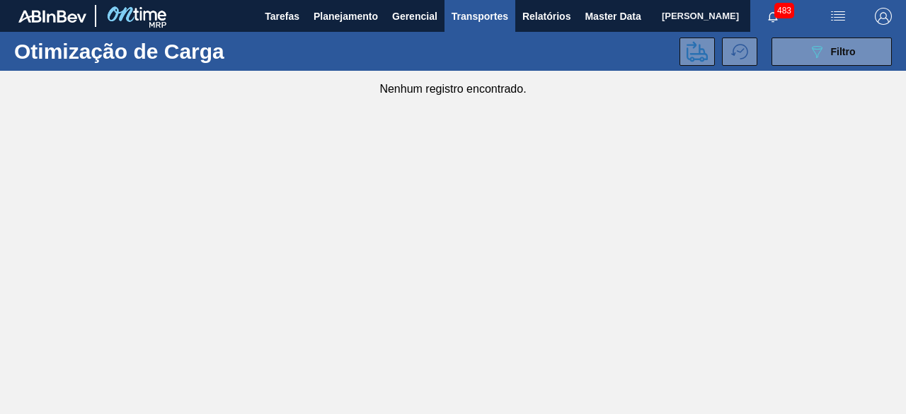
click at [491, 19] on span "Transportes" at bounding box center [479, 16] width 57 height 17
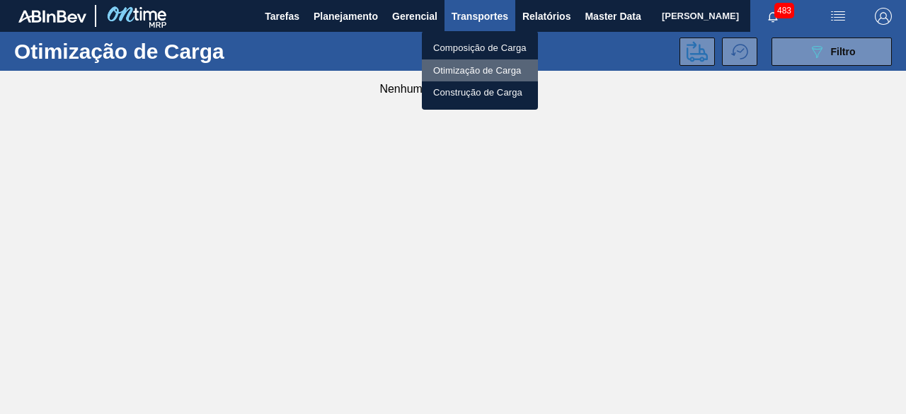
click at [493, 65] on li "Otimização de Carga" at bounding box center [480, 70] width 116 height 23
